Goal: Task Accomplishment & Management: Manage account settings

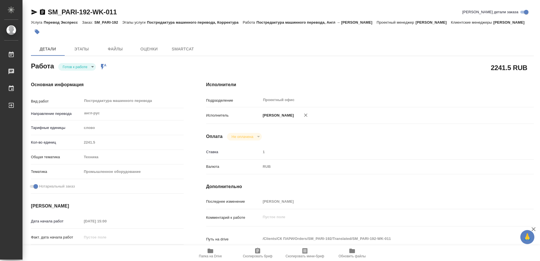
type textarea "x"
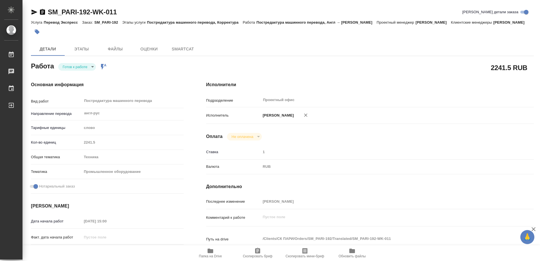
type textarea "x"
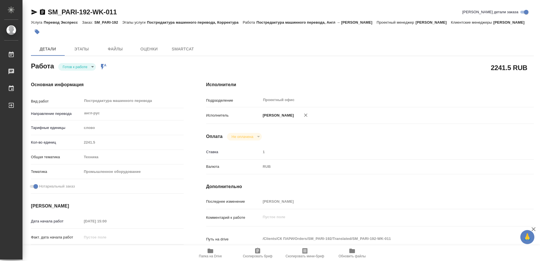
type textarea "x"
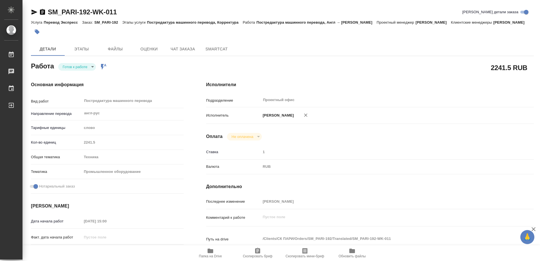
type textarea "x"
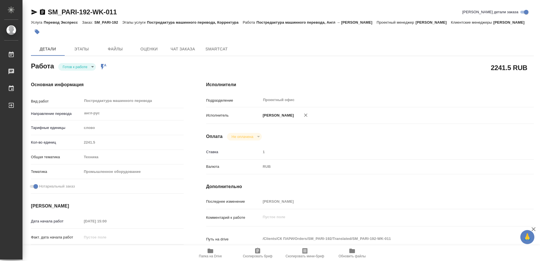
type textarea "x"
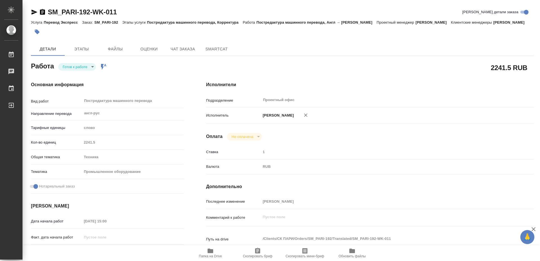
click at [208, 256] on span "Папка на Drive" at bounding box center [210, 256] width 23 height 4
click at [77, 68] on body "🙏 .cls-1 fill:#fff; AWATERA [PERSON_NAME] 0 Чаты График Выйти SM_PARI-192-WK-01…" at bounding box center [270, 130] width 540 height 261
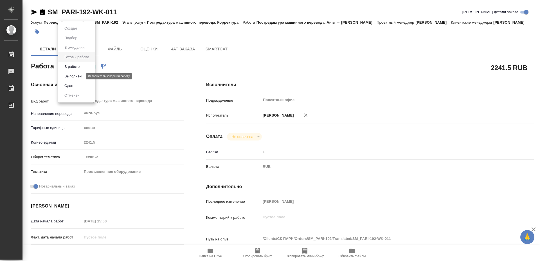
click at [81, 76] on button "Выполнен" at bounding box center [73, 76] width 21 height 6
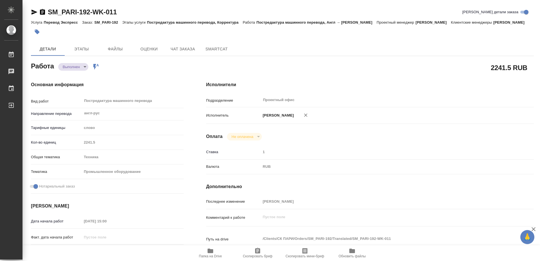
type textarea "x"
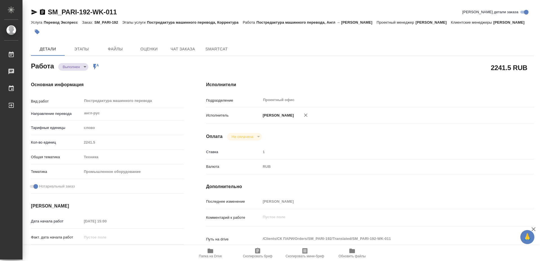
type textarea "x"
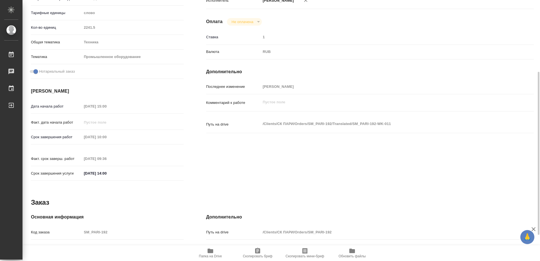
scroll to position [156, 0]
